Goal: Information Seeking & Learning: Find contact information

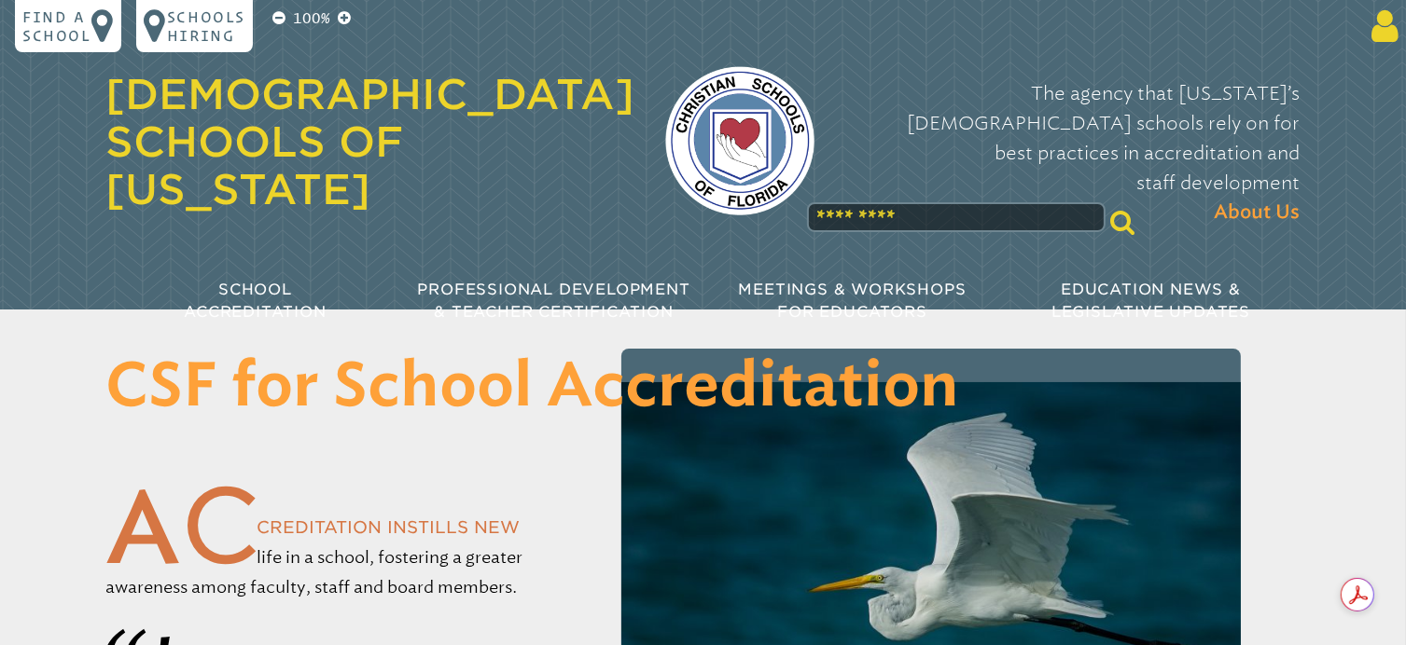
type input "**********"
click at [1370, 29] on icon at bounding box center [1381, 25] width 35 height 37
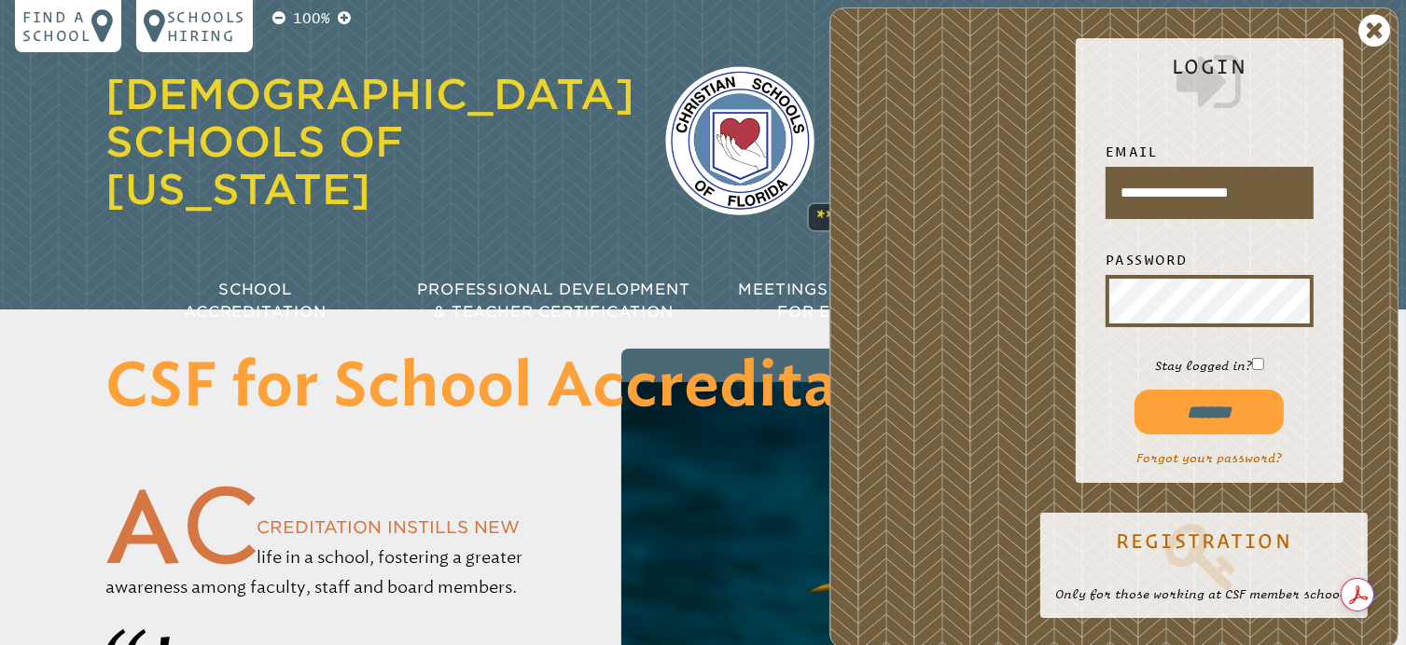
click at [1218, 419] on input "******" at bounding box center [1208, 412] width 149 height 45
type input "**********"
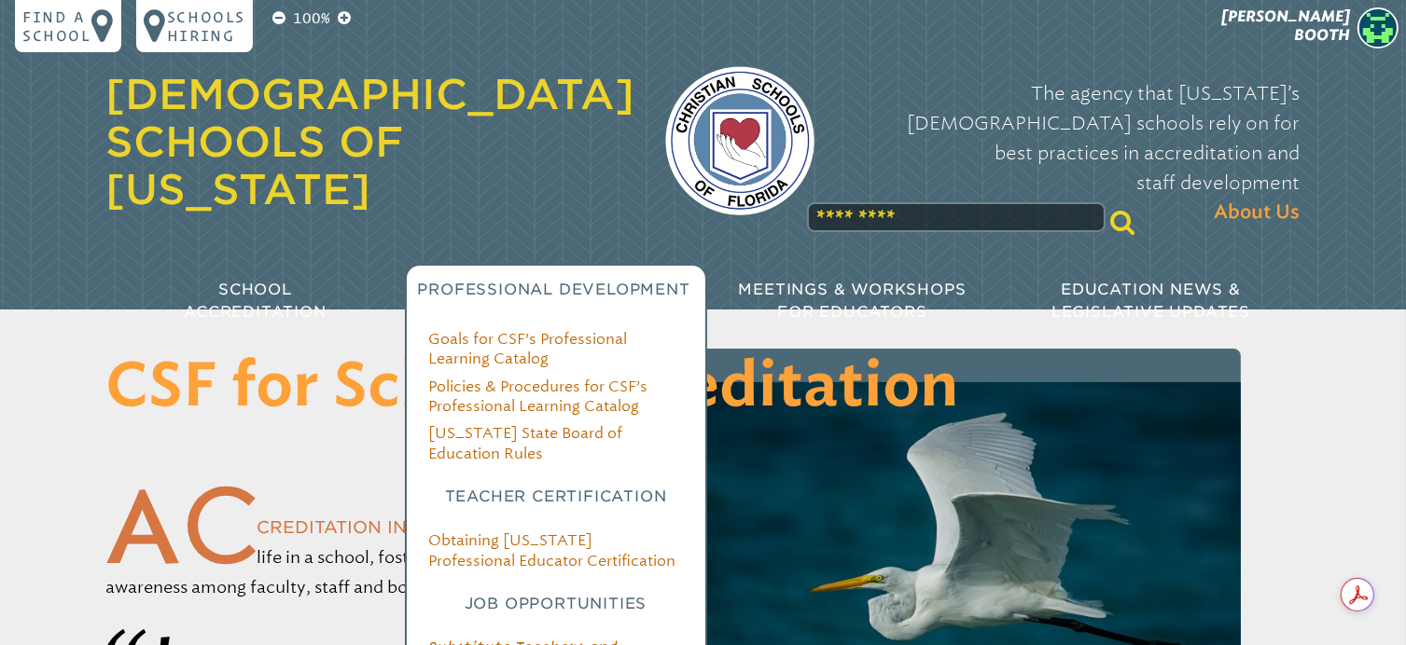
click at [504, 281] on span "Professional Development" at bounding box center [553, 290] width 272 height 18
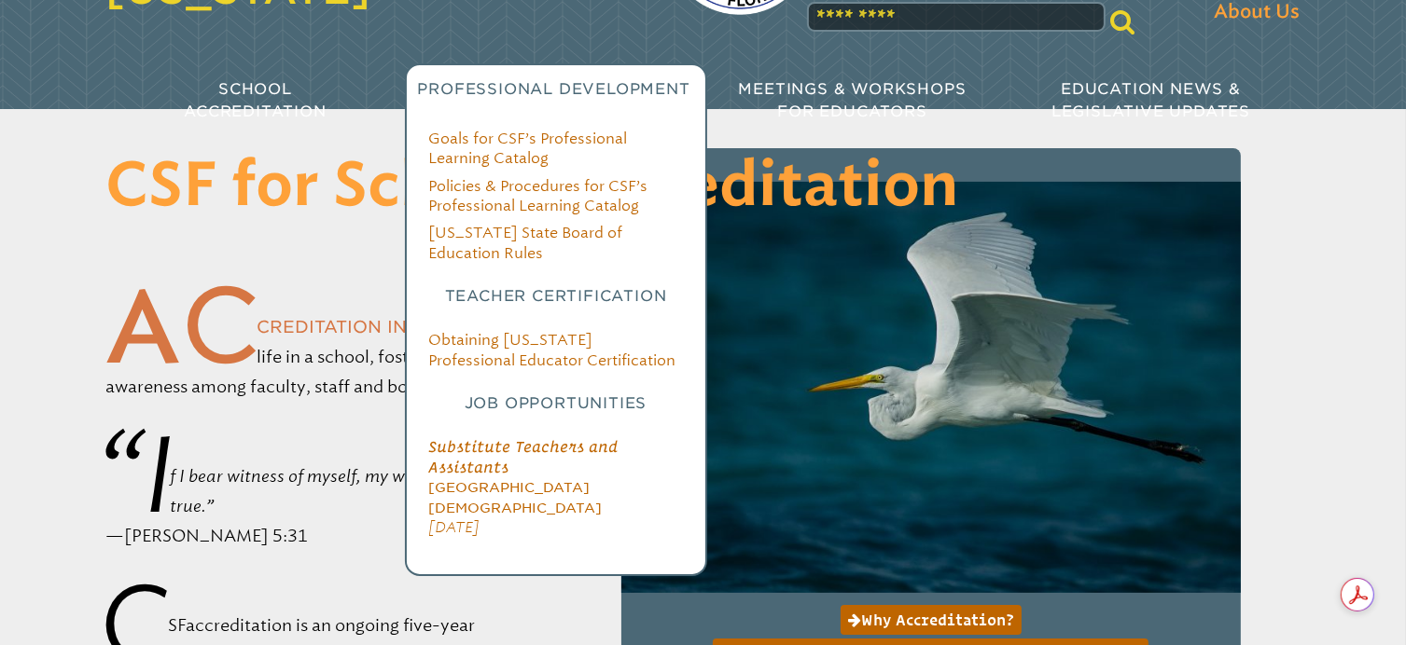
scroll to position [224, 0]
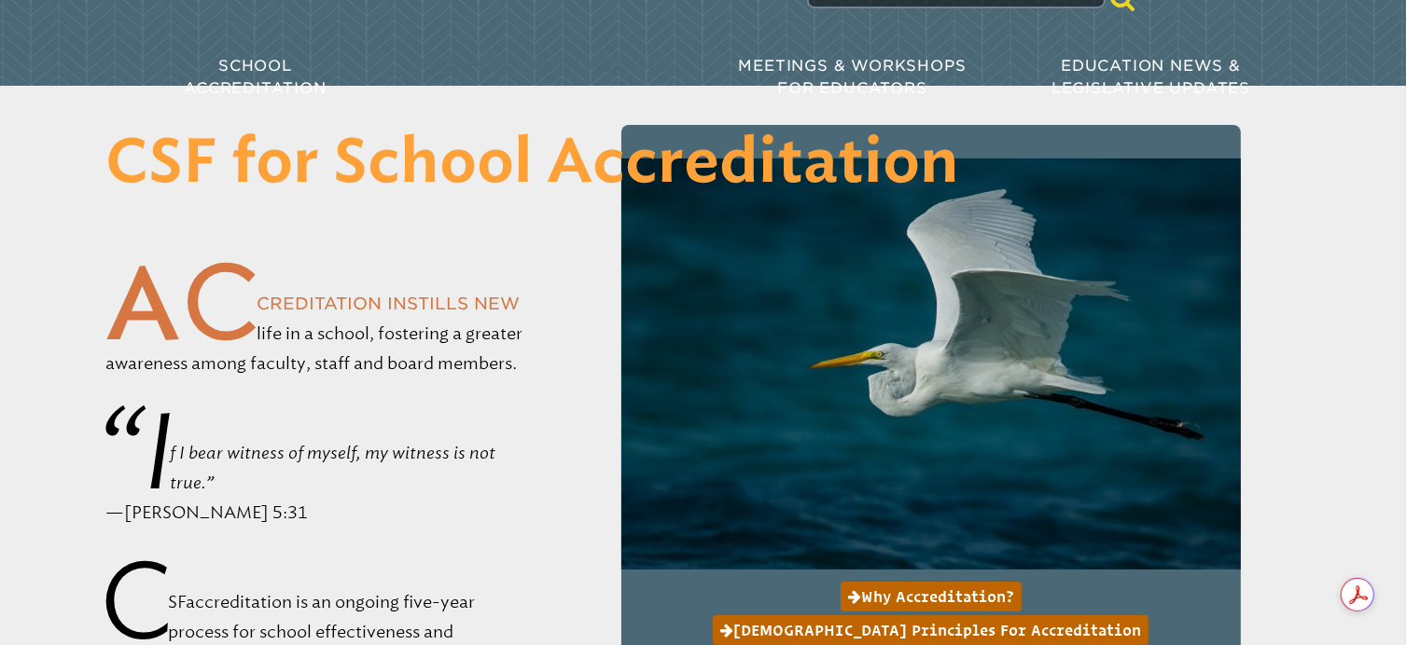
click at [492, 154] on link "Policies & Procedures for CSF’s Professional Learning Catalog" at bounding box center [538, 172] width 219 height 37
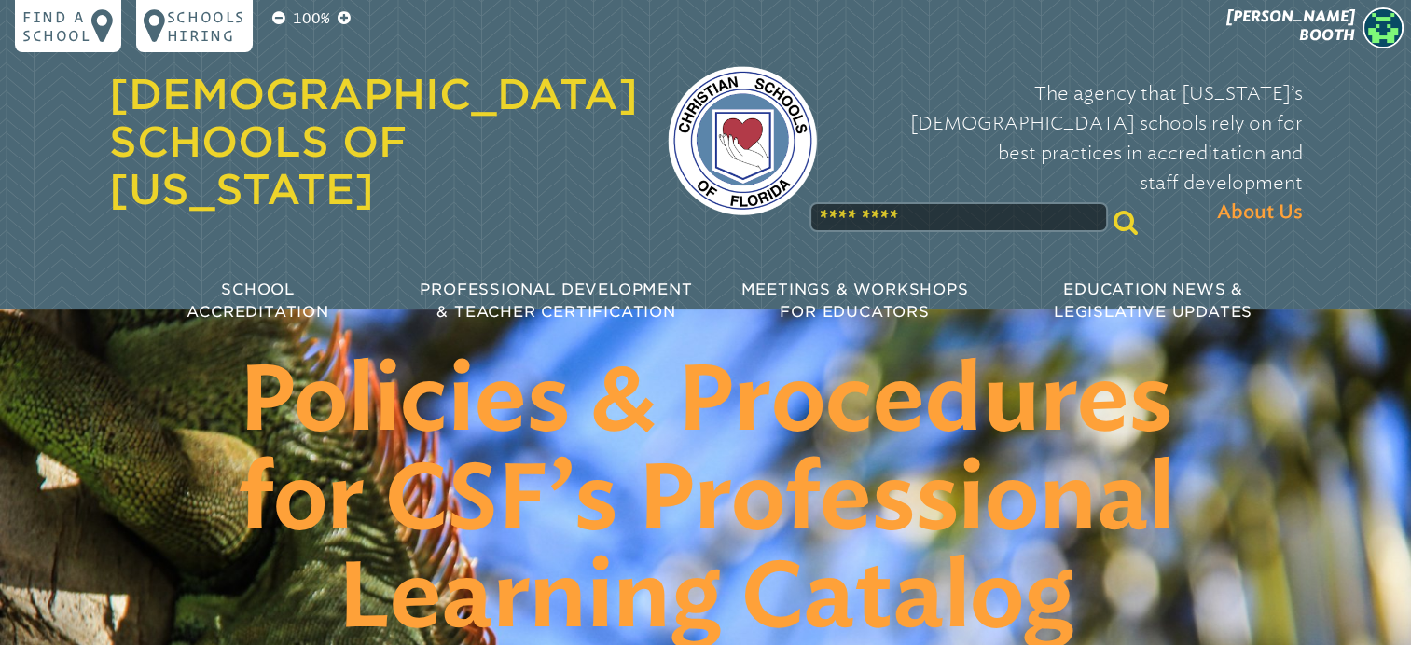
drag, startPoint x: 1355, startPoint y: 23, endPoint x: 1388, endPoint y: 33, distance: 34.0
click at [1388, 33] on img at bounding box center [1383, 27] width 41 height 41
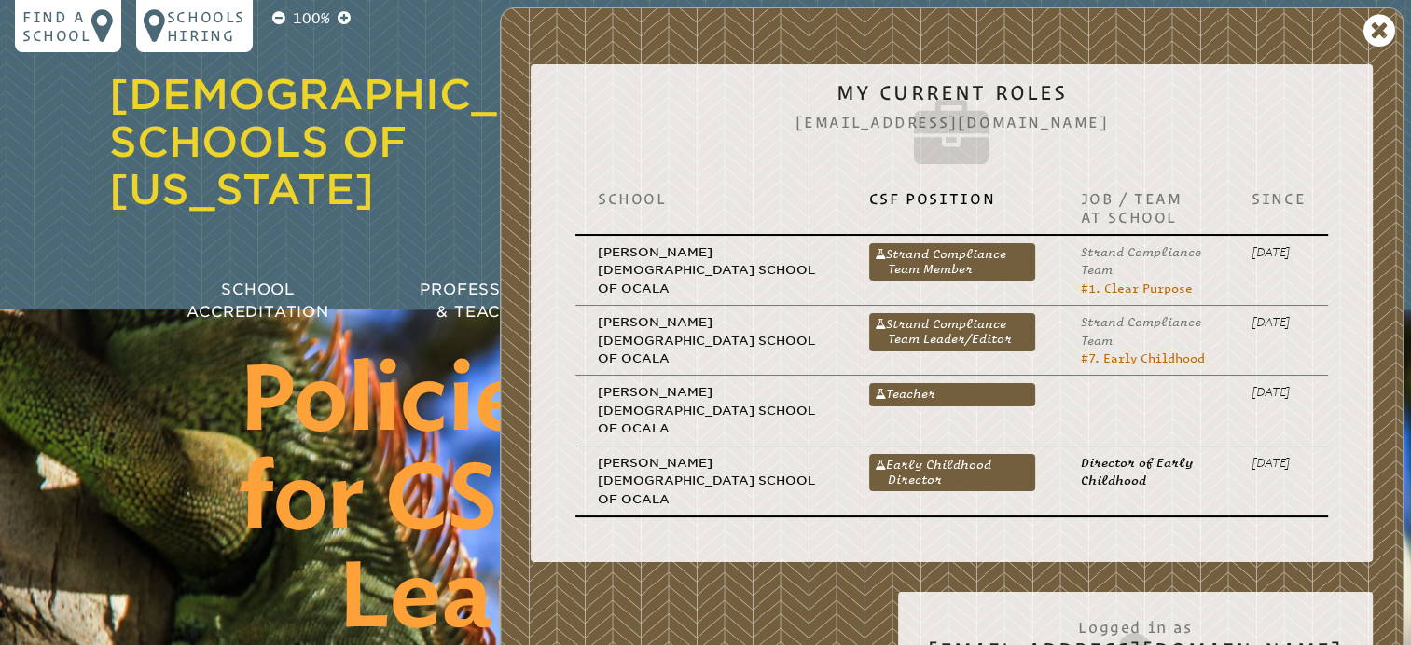
click at [1118, 170] on div "School CSF Position Job / Team at School Since Grace Christian School of Ocala …" at bounding box center [952, 357] width 812 height 381
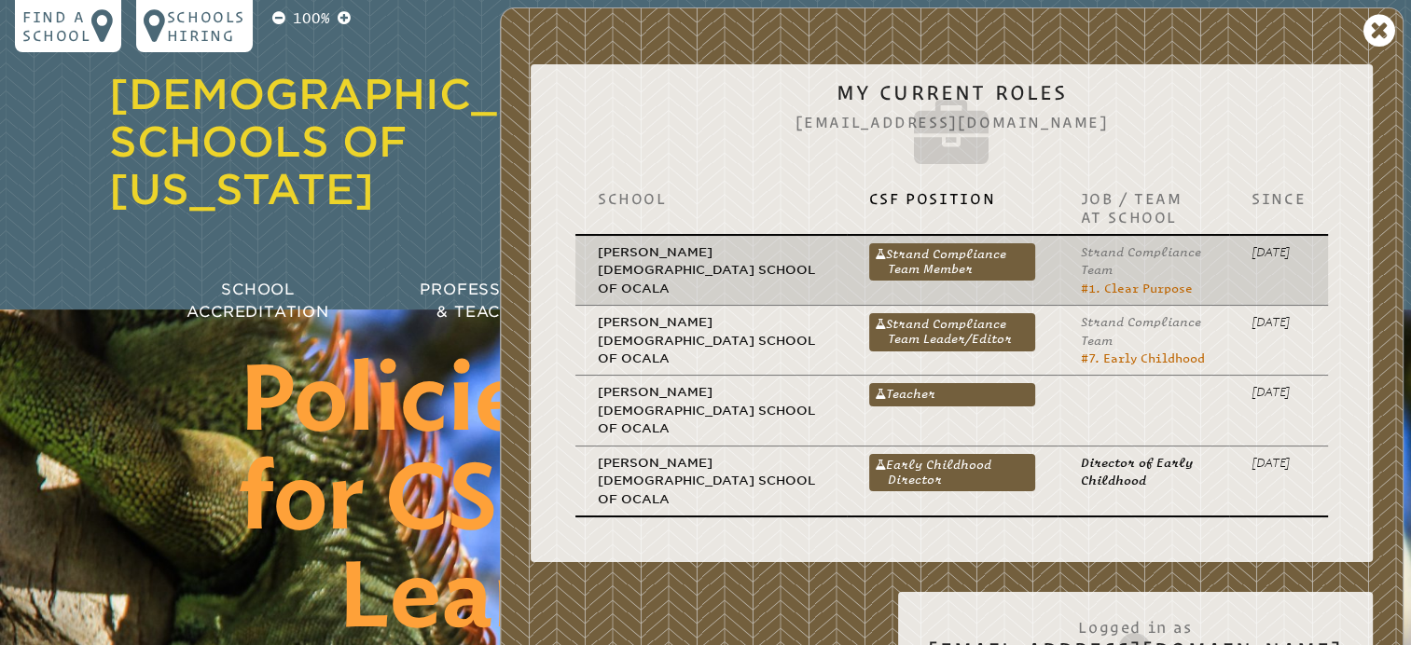
click at [760, 282] on td "[PERSON_NAME][DEMOGRAPHIC_DATA] School of Ocala" at bounding box center [711, 270] width 271 height 71
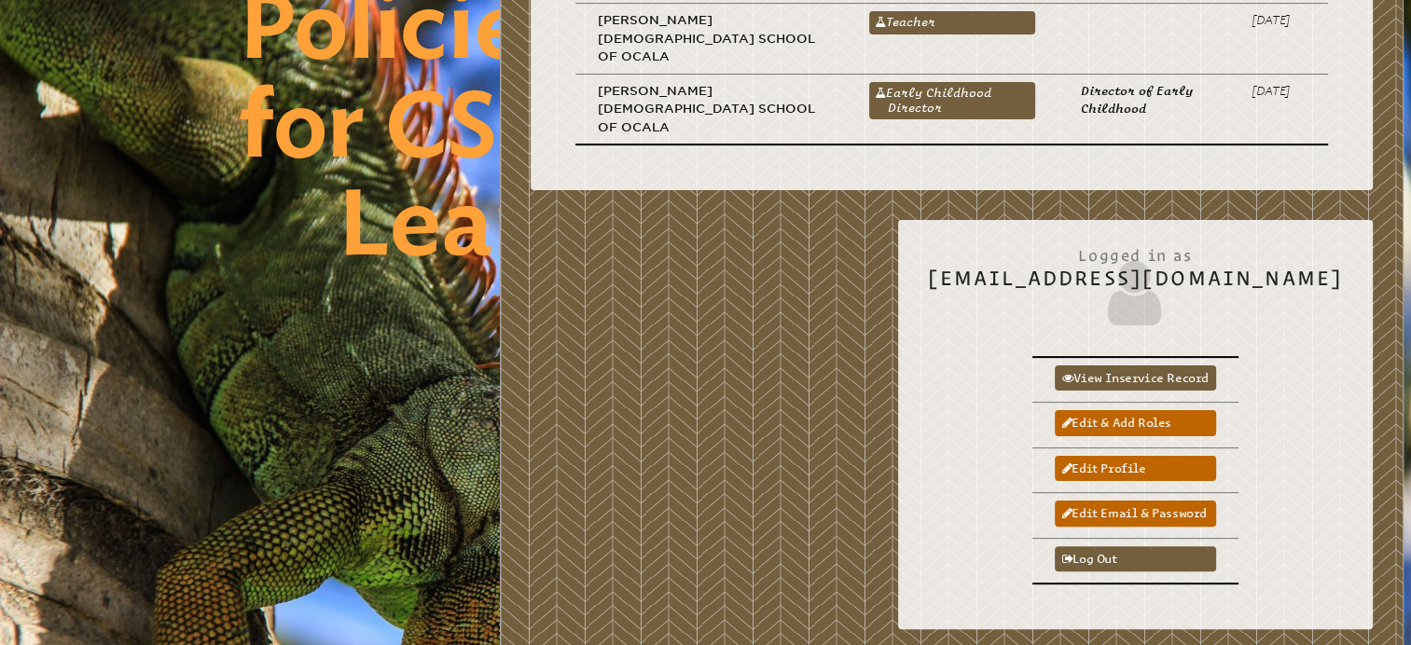
scroll to position [388, 0]
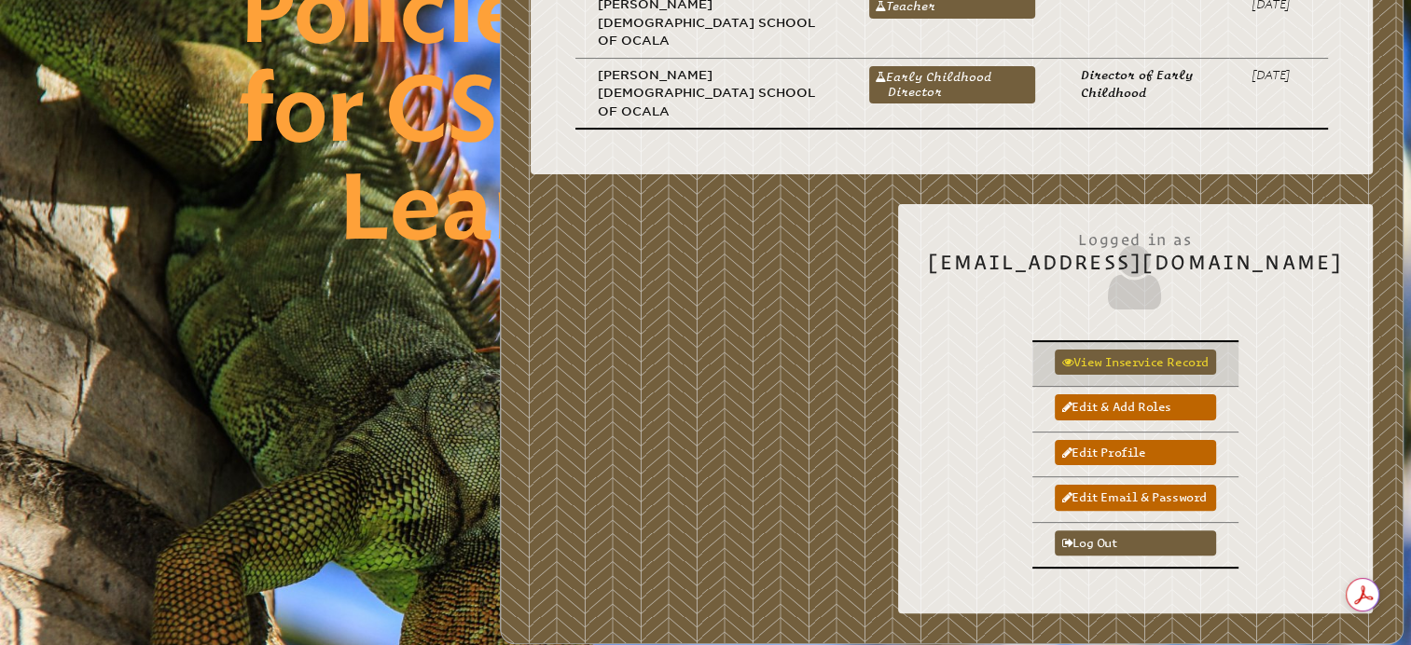
click at [1216, 350] on link "View inservice record" at bounding box center [1135, 362] width 161 height 25
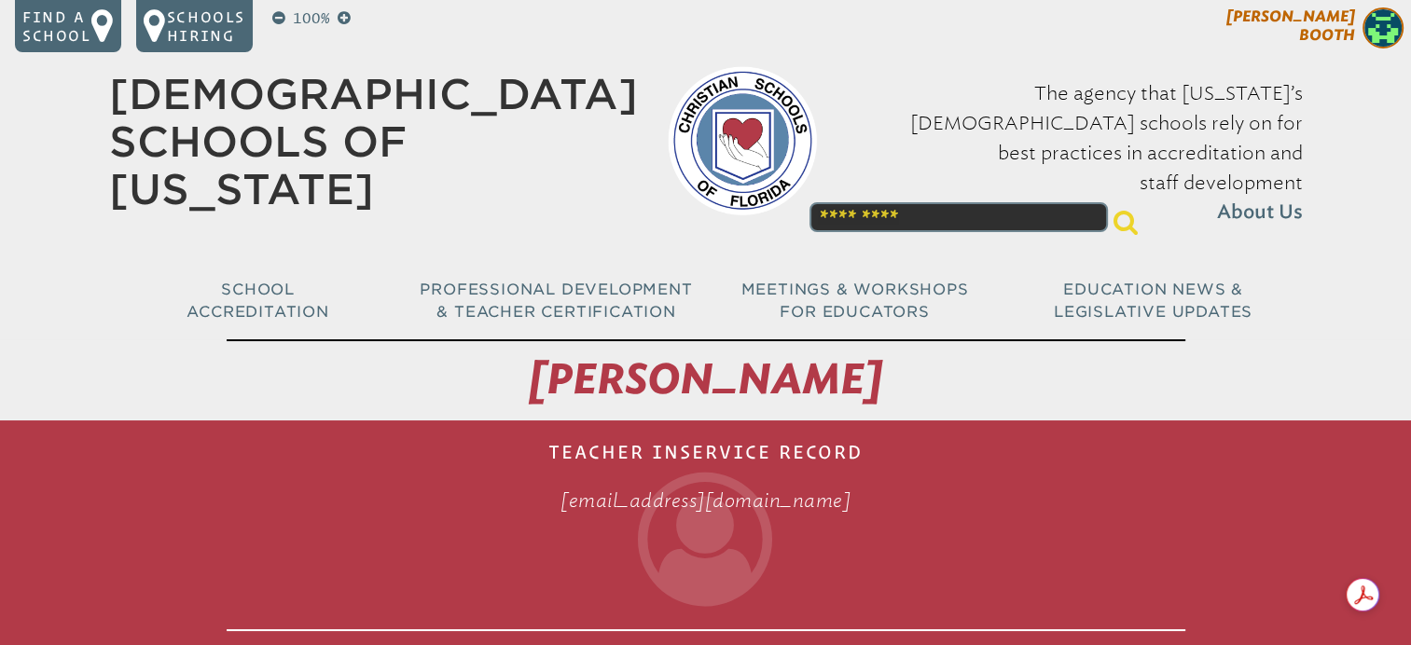
click at [1336, 23] on span "Robin Booth" at bounding box center [1291, 25] width 129 height 36
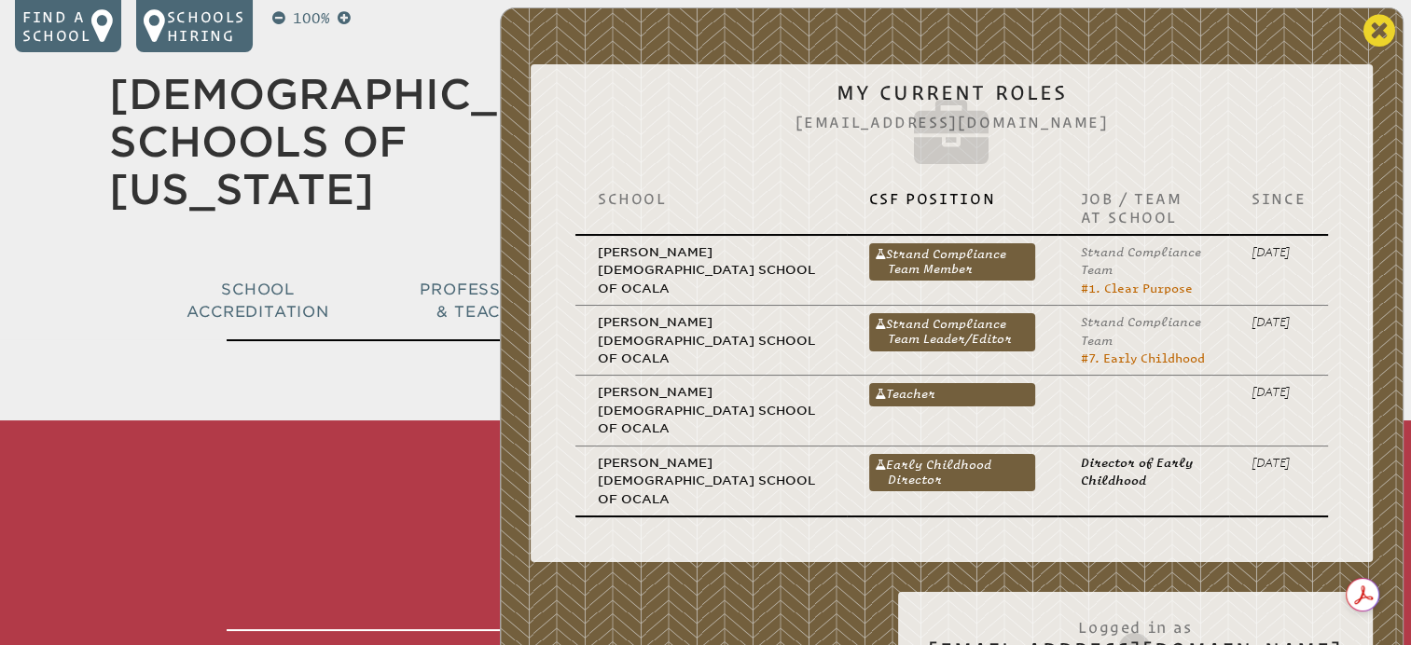
click at [1389, 24] on icon at bounding box center [1380, 30] width 32 height 37
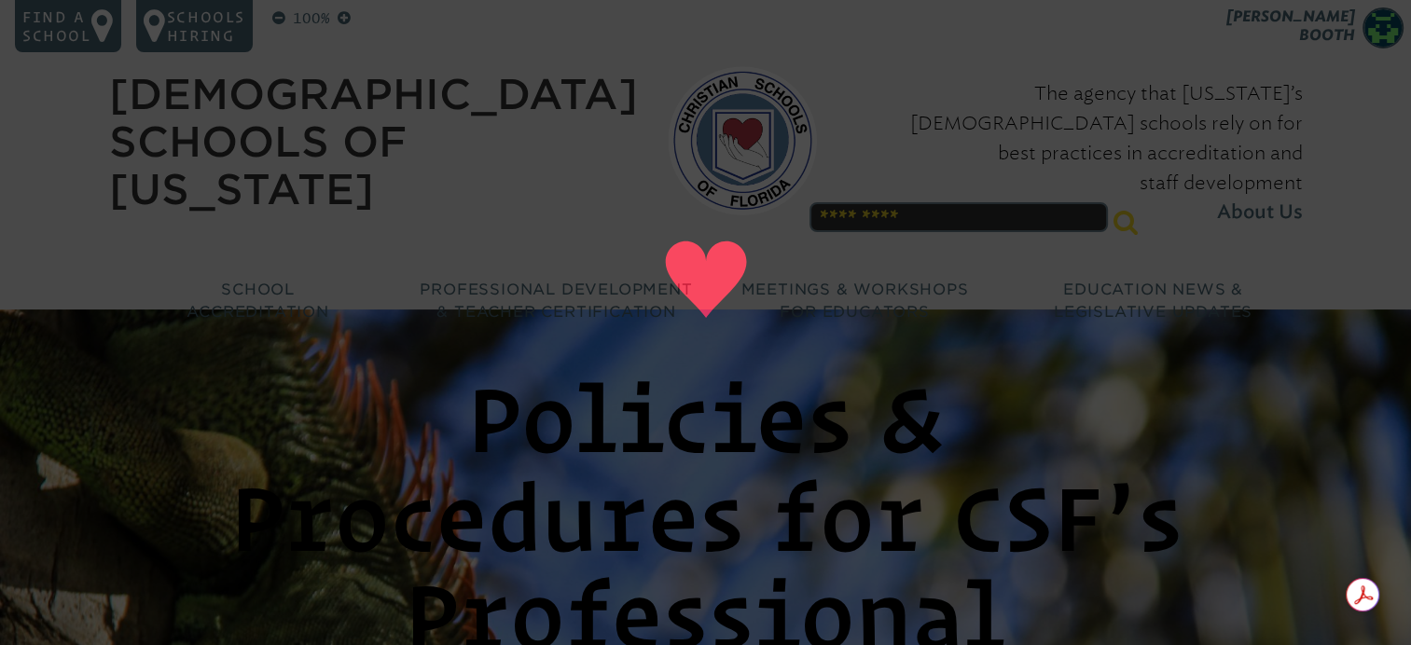
click at [830, 331] on header "Policies & Procedures for CSF’s Professional Learning Catalog" at bounding box center [705, 559] width 1411 height 498
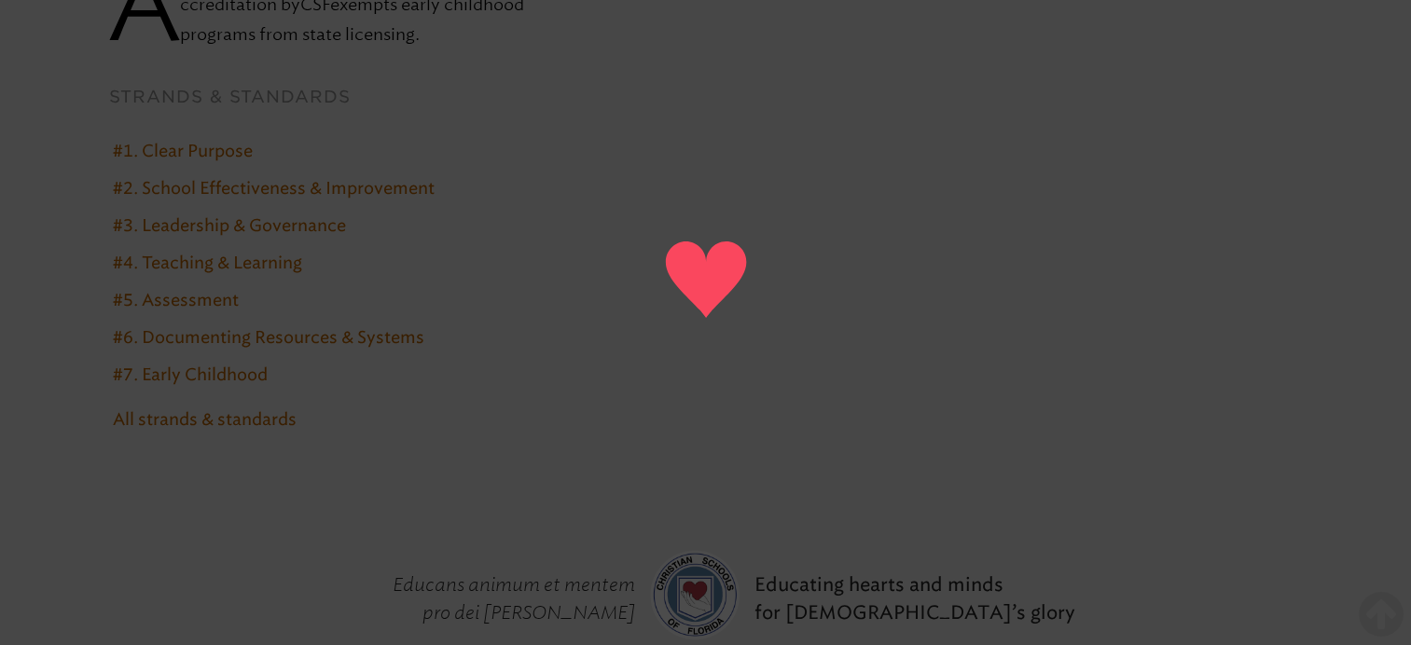
scroll to position [1669, 0]
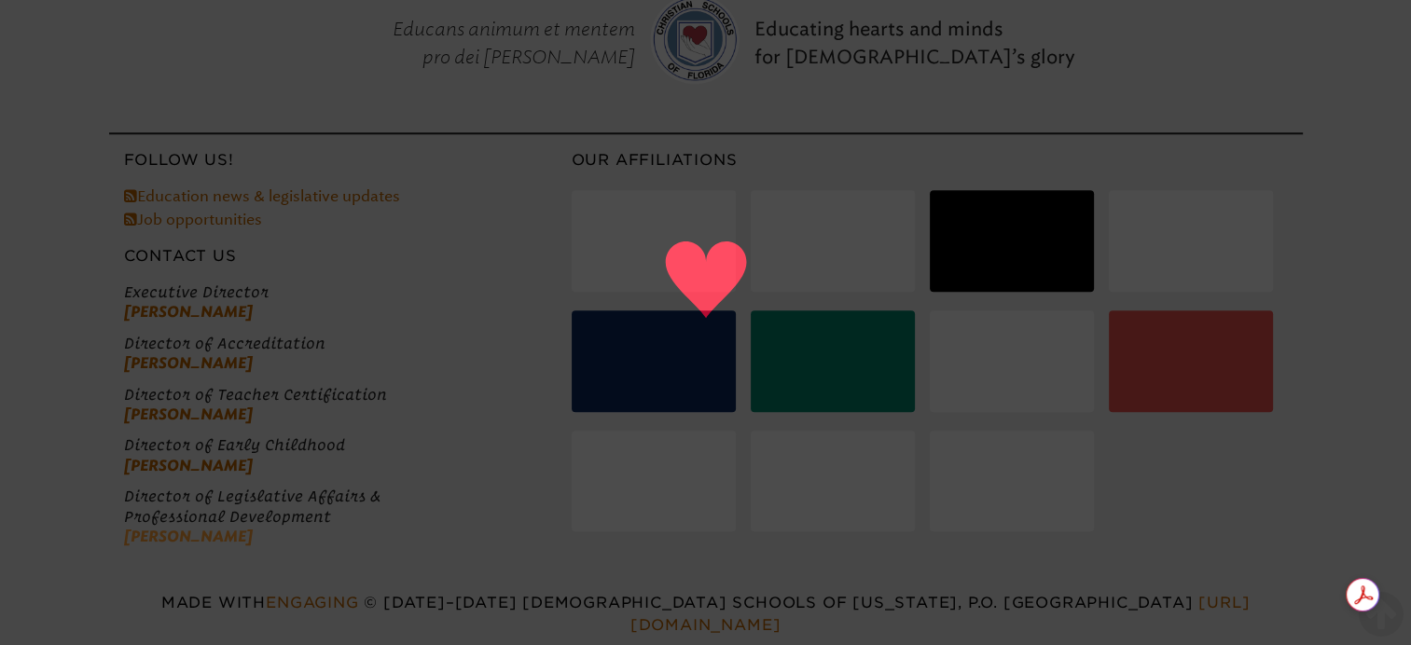
click at [205, 540] on link "[PERSON_NAME]" at bounding box center [188, 537] width 129 height 18
click at [209, 530] on link "[PERSON_NAME]" at bounding box center [188, 537] width 129 height 18
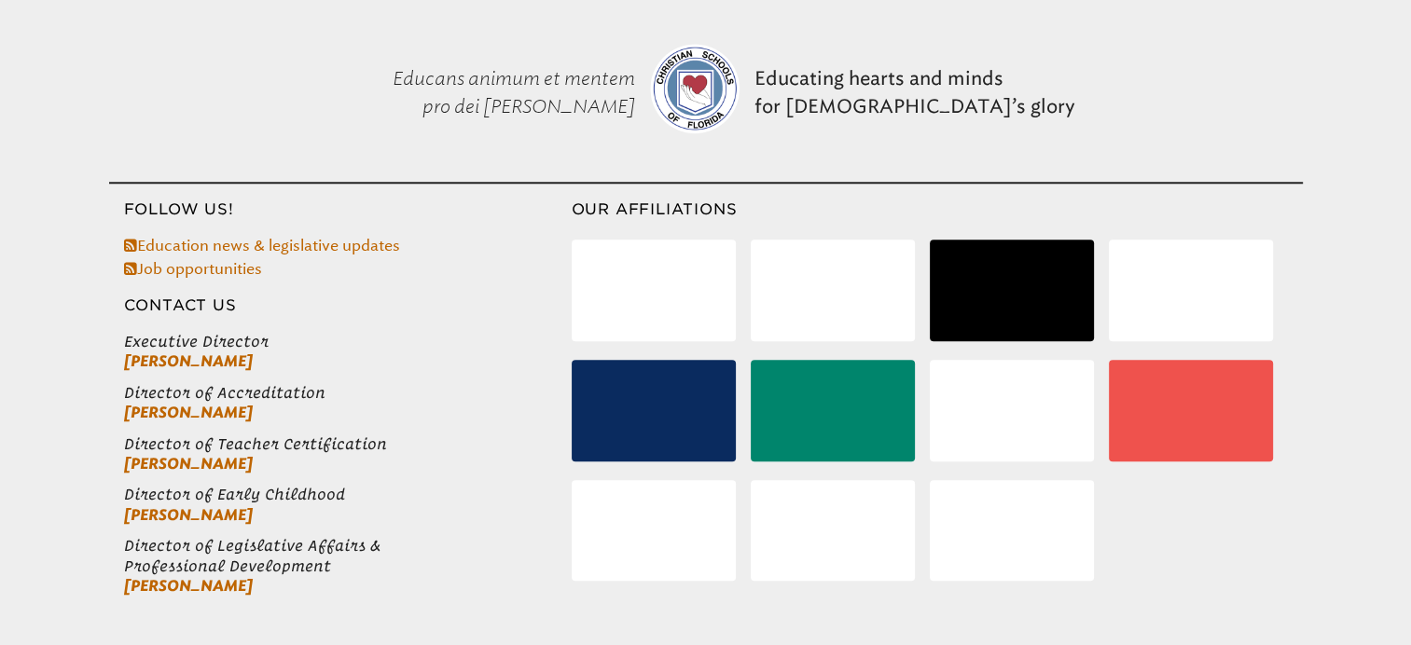
scroll to position [1627, 0]
click at [179, 585] on link "[PERSON_NAME]" at bounding box center [188, 586] width 129 height 18
click at [181, 582] on link "[PERSON_NAME]" at bounding box center [188, 586] width 129 height 18
